Goal: Task Accomplishment & Management: Complete application form

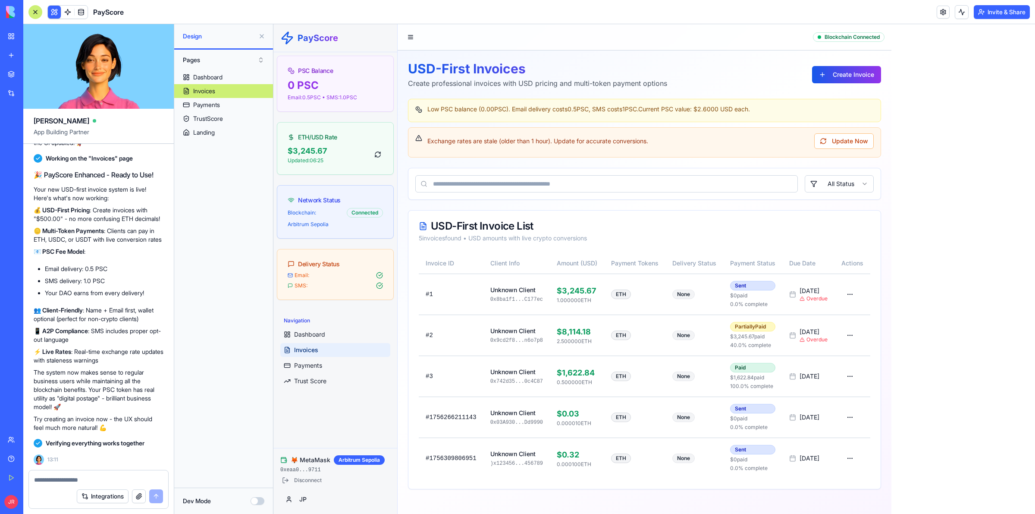
scroll to position [561, 0]
click at [220, 78] on div "Dashboard" at bounding box center [207, 77] width 29 height 9
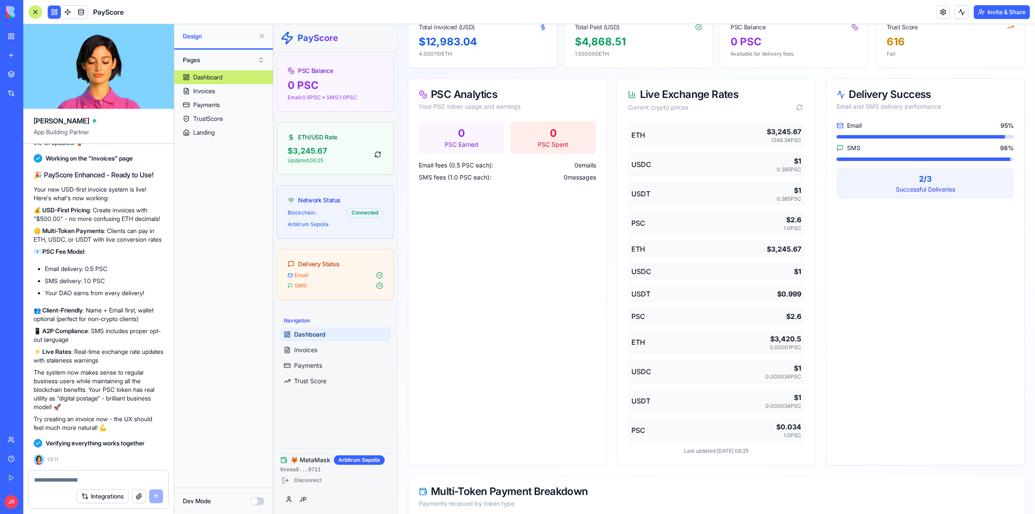
scroll to position [108, 0]
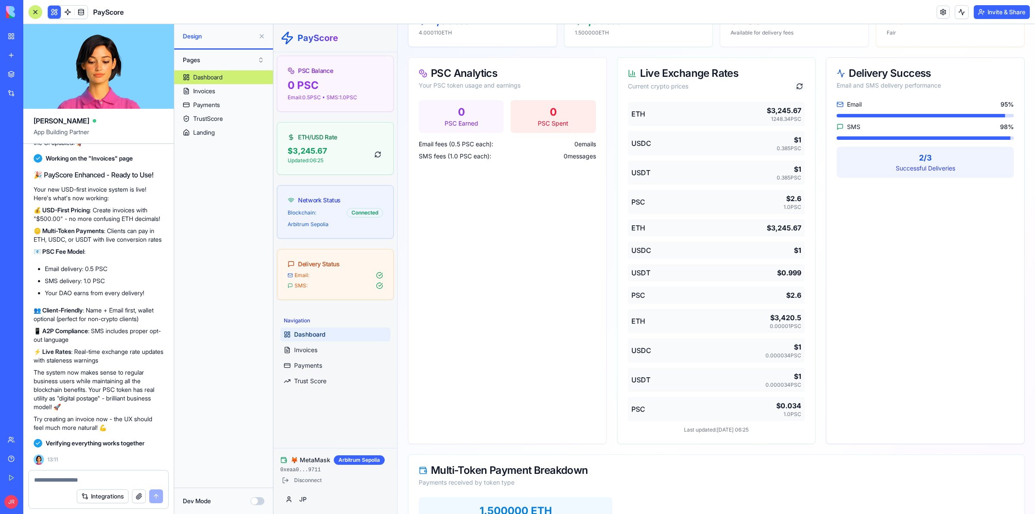
click at [794, 85] on button at bounding box center [799, 86] width 10 height 10
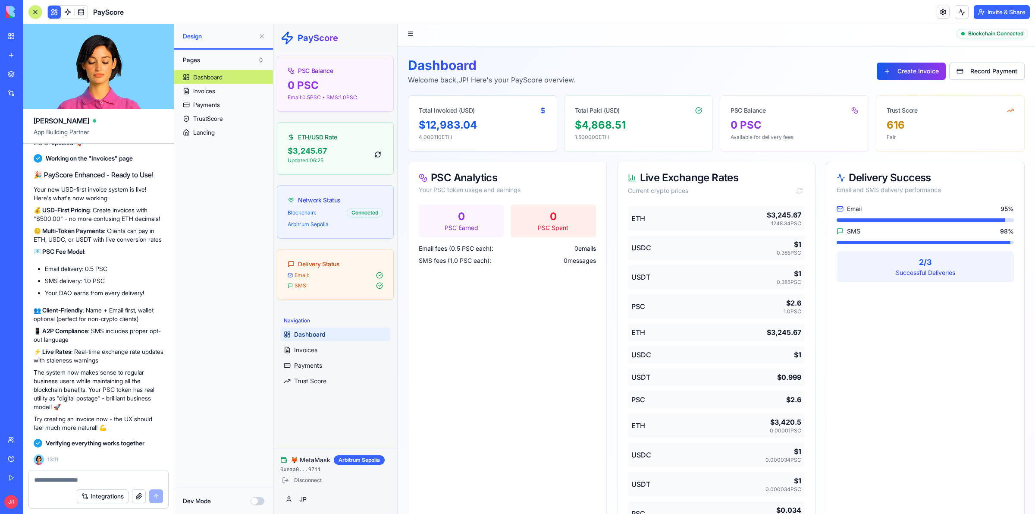
scroll to position [0, 0]
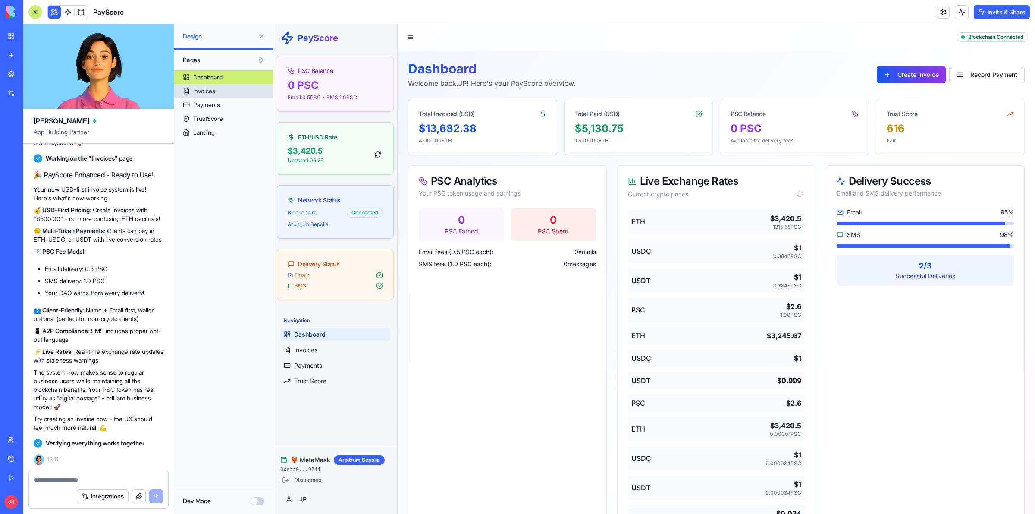
click at [215, 93] on div "Invoices" at bounding box center [204, 91] width 22 height 9
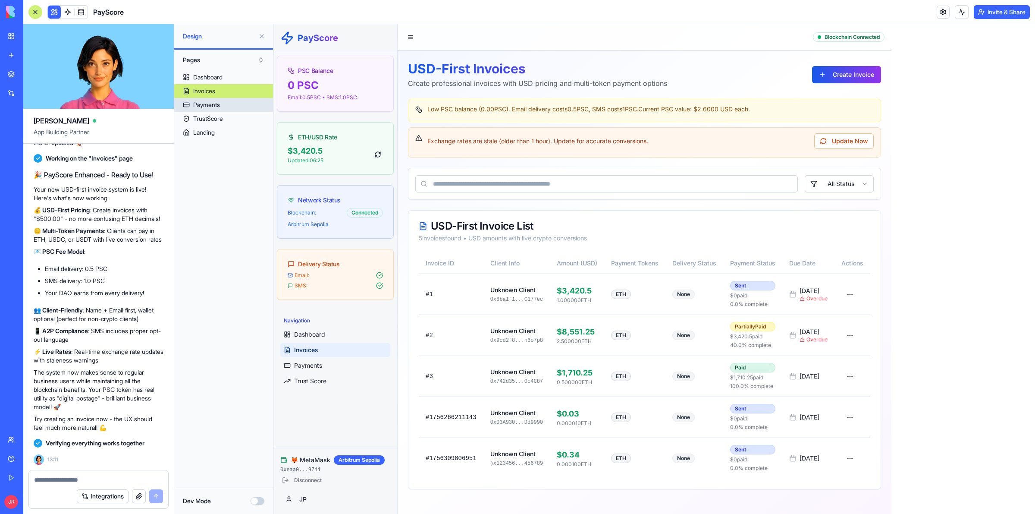
click at [206, 106] on div "Payments" at bounding box center [206, 104] width 27 height 9
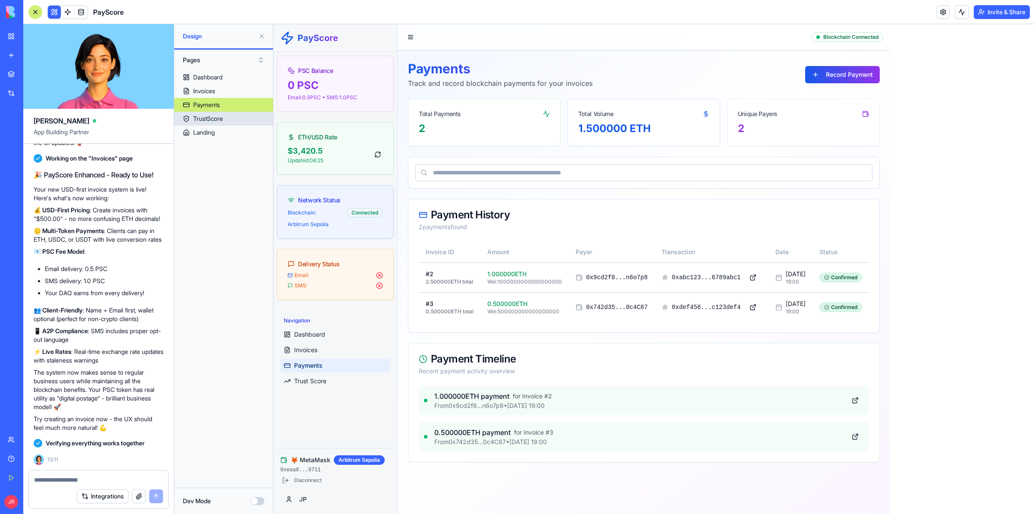
click at [232, 119] on link "TrustScore" at bounding box center [223, 119] width 99 height 14
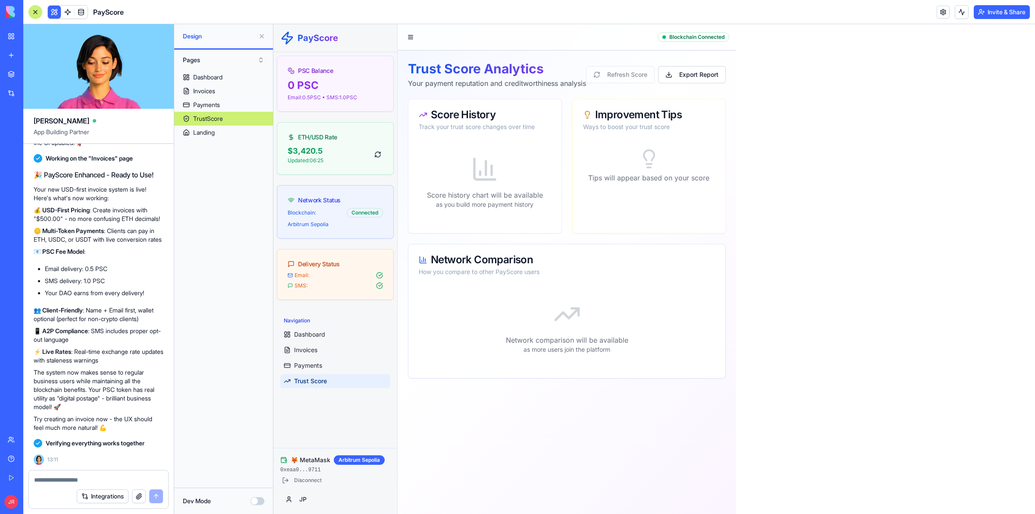
click at [71, 476] on textarea at bounding box center [98, 479] width 129 height 9
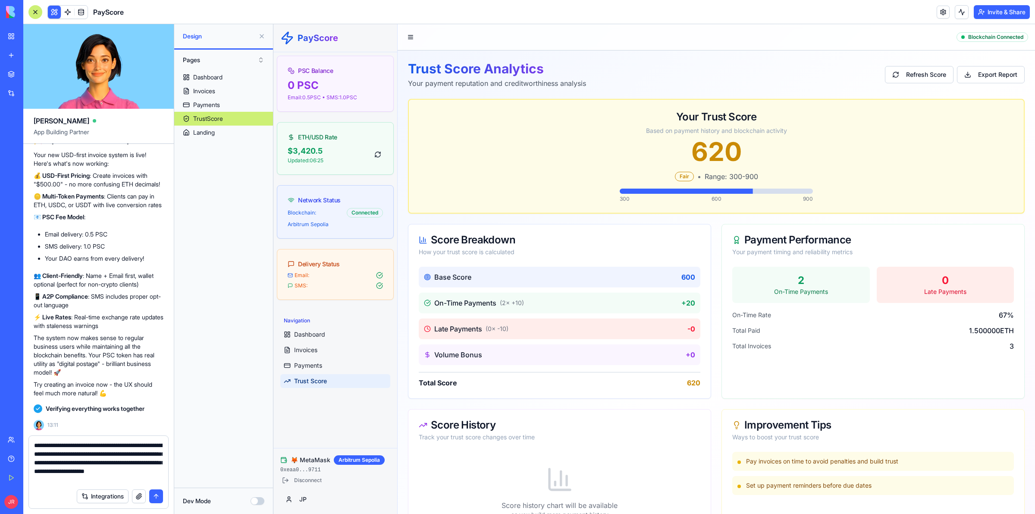
type textarea "**********"
drag, startPoint x: 152, startPoint y: 495, endPoint x: 154, endPoint y: 486, distance: 8.3
click at [153, 495] on button "submit" at bounding box center [156, 496] width 14 height 14
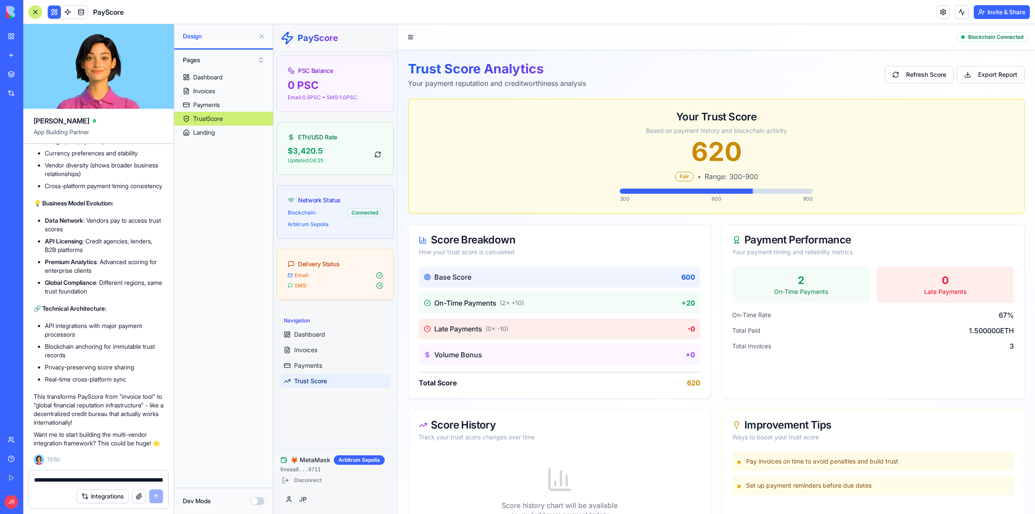
scroll to position [10671, 0]
click at [59, 479] on textarea "**********" at bounding box center [98, 479] width 128 height 9
type textarea "*"
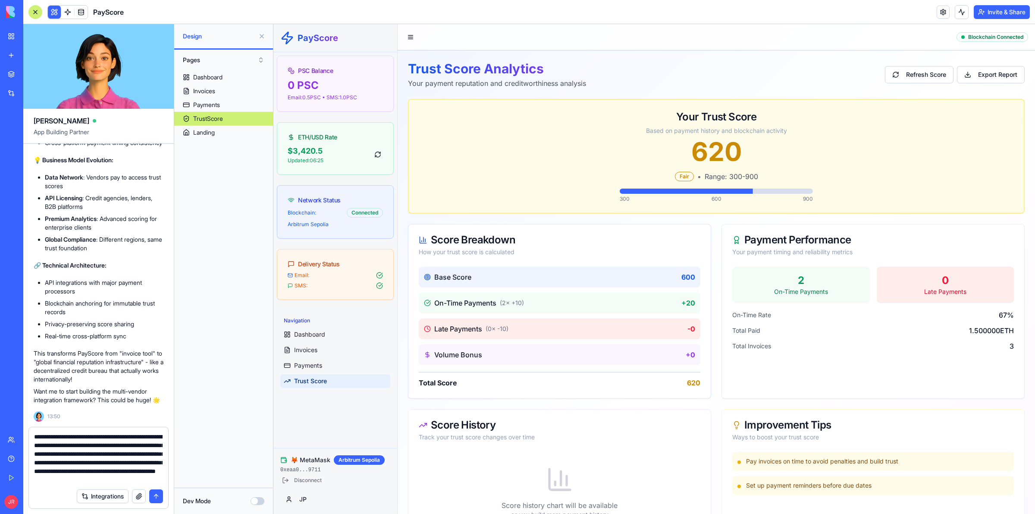
scroll to position [16, 0]
type textarea "**********"
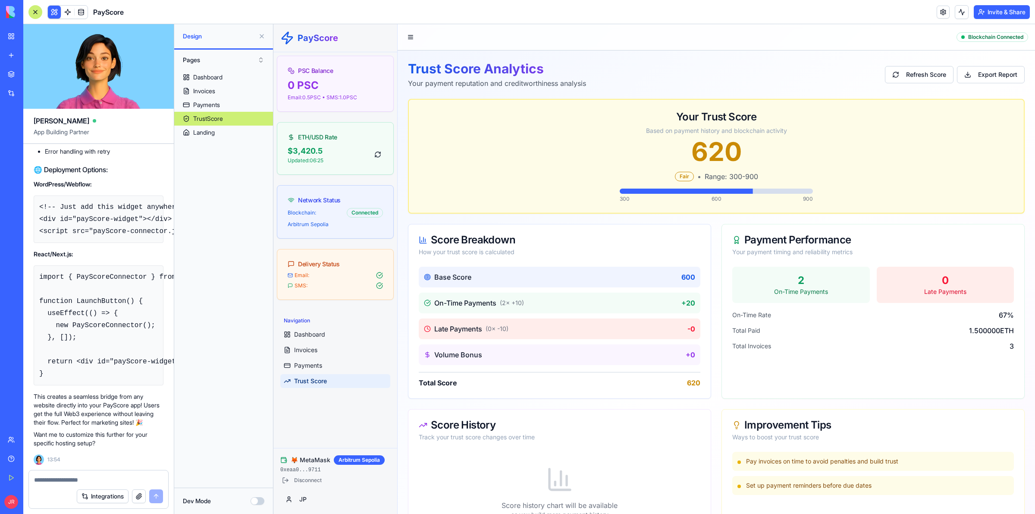
scroll to position [13634, 0]
click at [91, 477] on textarea at bounding box center [98, 479] width 128 height 9
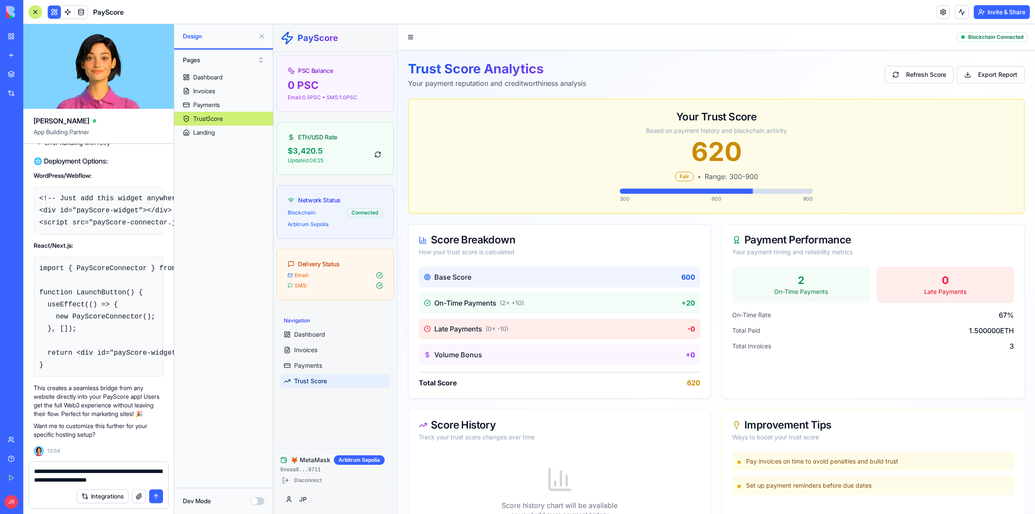
type textarea "**********"
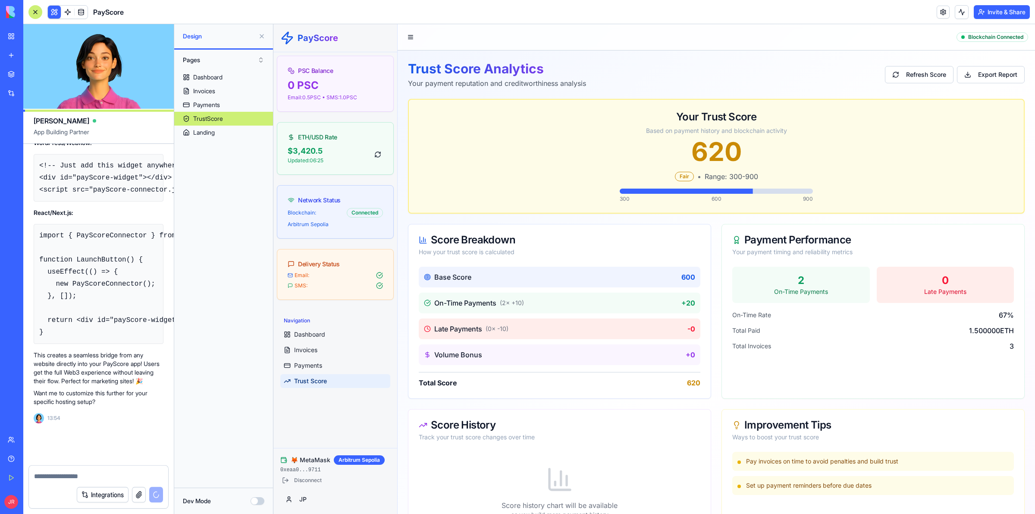
scroll to position [13684, 0]
